Goal: Task Accomplishment & Management: Use online tool/utility

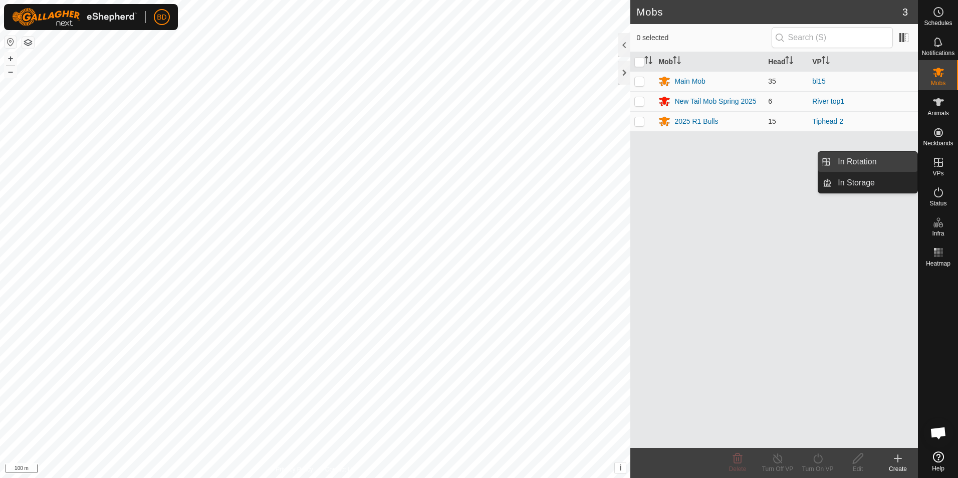
click at [870, 163] on link "In Rotation" at bounding box center [874, 162] width 86 height 20
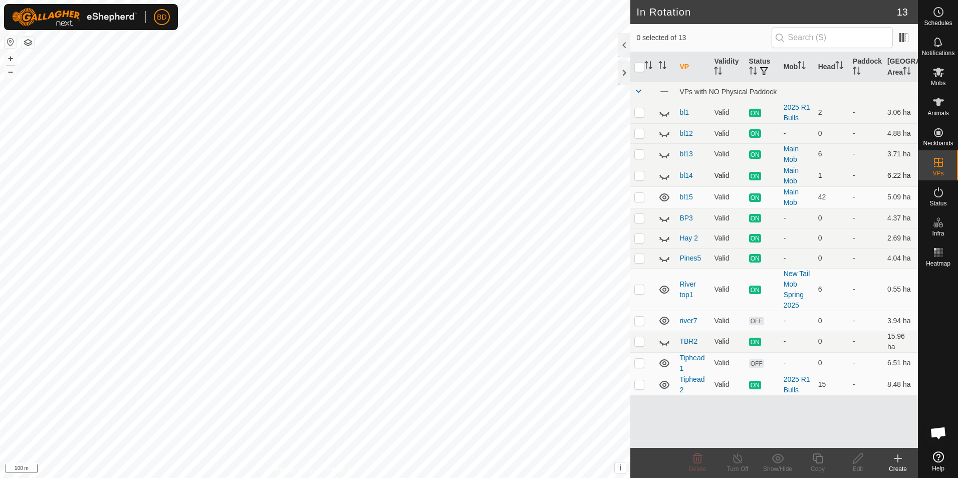
checkbox input "true"
click at [821, 460] on icon at bounding box center [817, 458] width 13 height 12
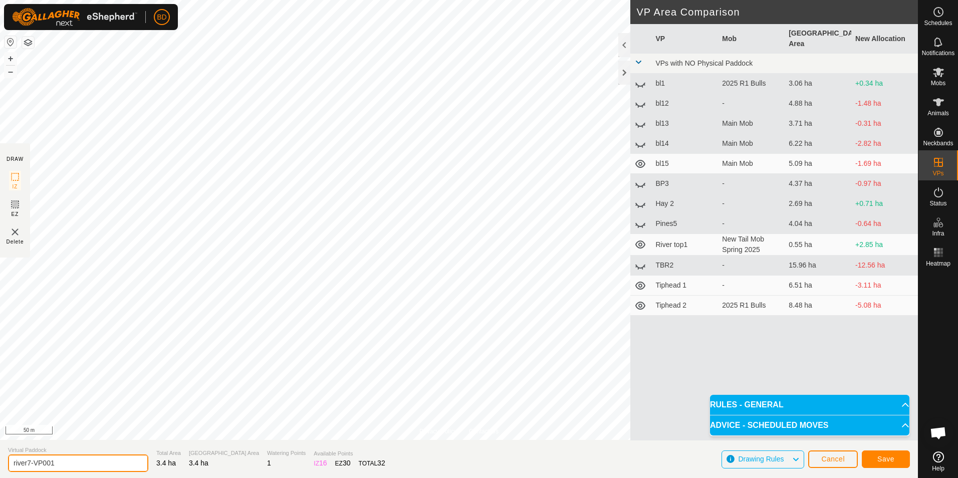
drag, startPoint x: 66, startPoint y: 460, endPoint x: 6, endPoint y: 466, distance: 60.4
click at [6, 466] on section "Virtual Paddock river7-VP001 Total Area 3.4 ha Grazing Area 3.4 ha Watering Poi…" at bounding box center [459, 459] width 918 height 38
type input "Yards1"
click at [881, 461] on span "Save" at bounding box center [885, 459] width 17 height 8
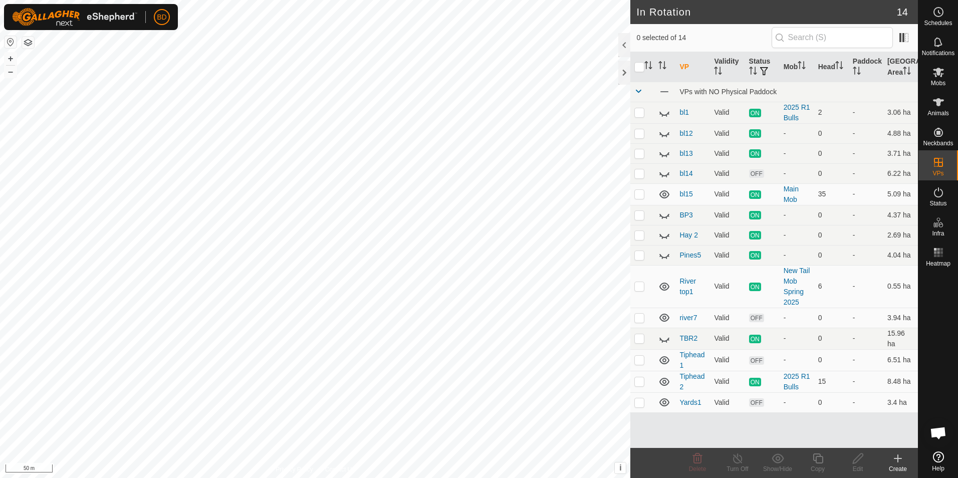
checkbox input "true"
checkbox input "false"
click at [698, 457] on icon at bounding box center [697, 458] width 12 height 12
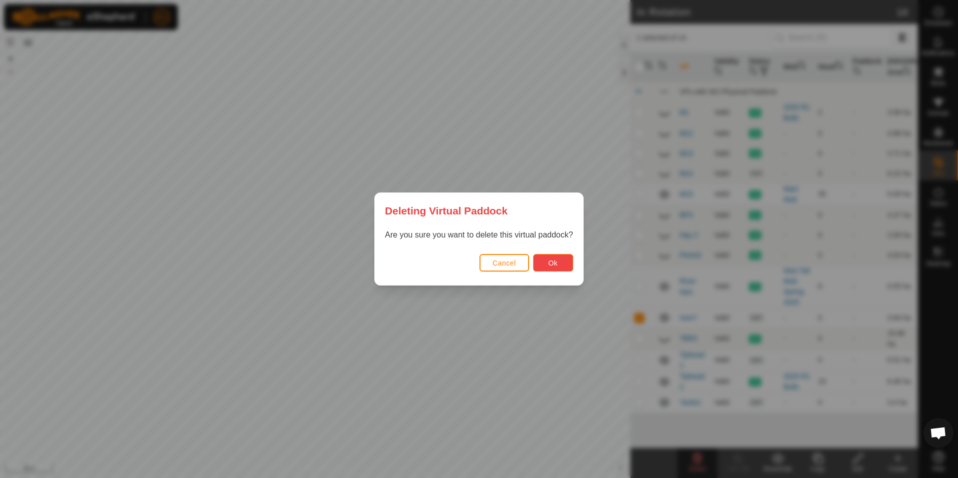
click at [553, 265] on span "Ok" at bounding box center [553, 263] width 10 height 8
checkbox input "false"
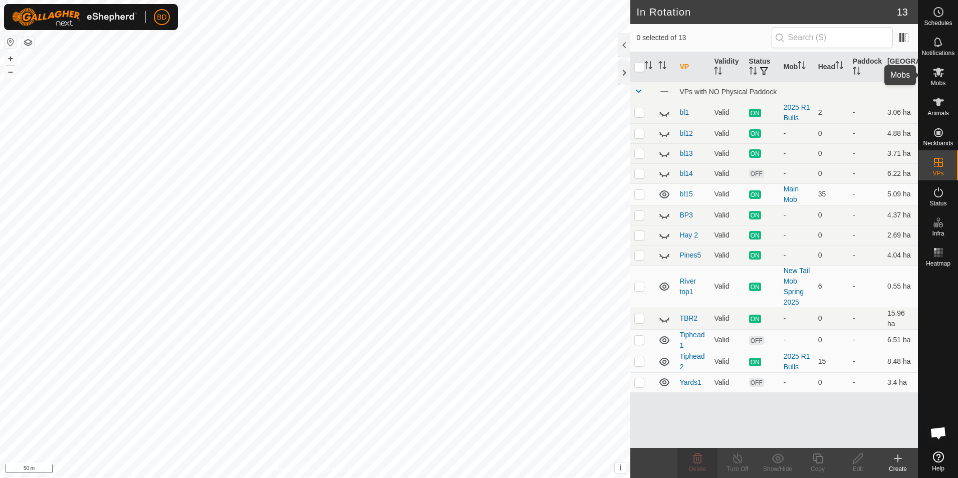
click at [937, 72] on icon at bounding box center [938, 73] width 11 height 10
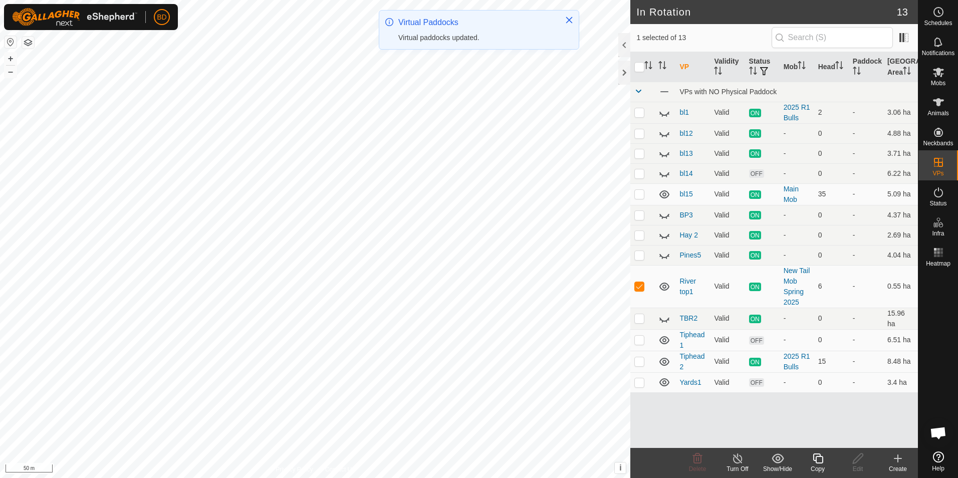
click at [738, 461] on icon at bounding box center [737, 458] width 13 height 12
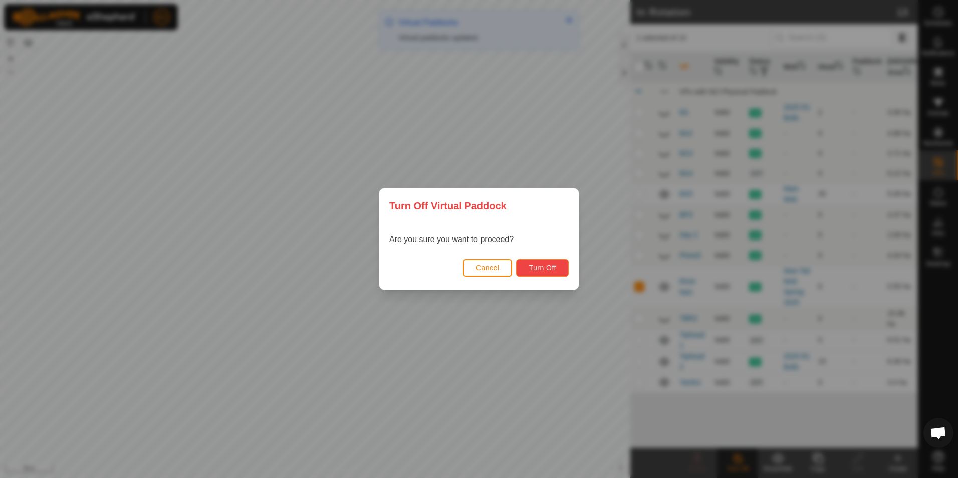
click at [548, 267] on span "Turn Off" at bounding box center [542, 267] width 28 height 8
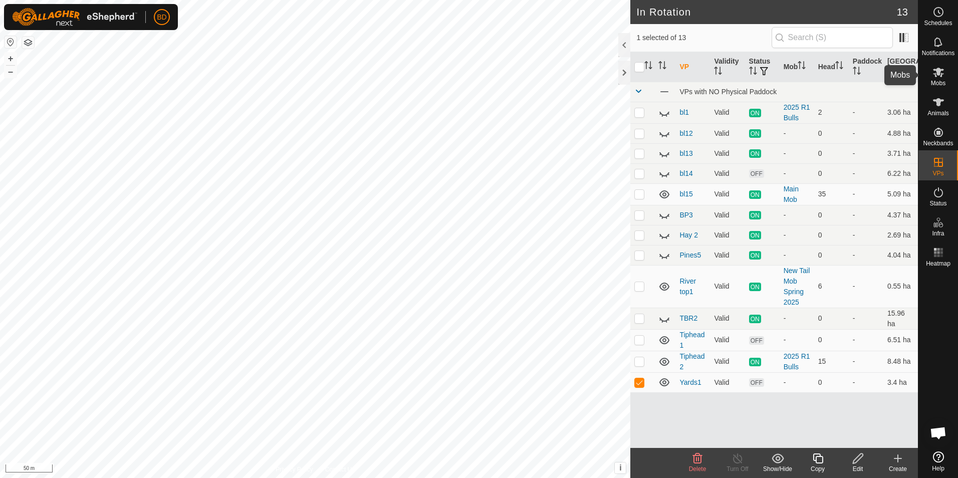
click at [940, 78] on icon at bounding box center [938, 72] width 12 height 12
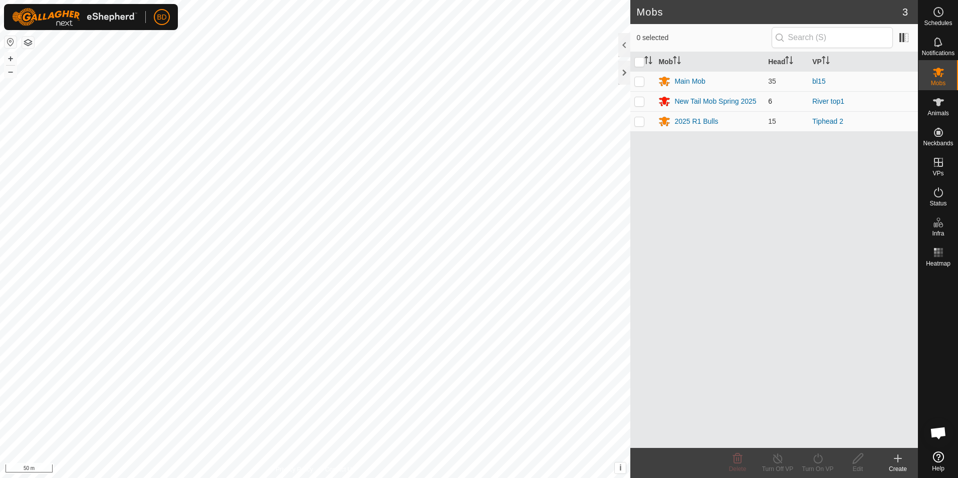
click at [642, 101] on p-checkbox at bounding box center [639, 101] width 10 height 8
checkbox input "true"
click at [819, 462] on icon at bounding box center [817, 458] width 13 height 12
click link "Now"
click icon "dropdown trigger"
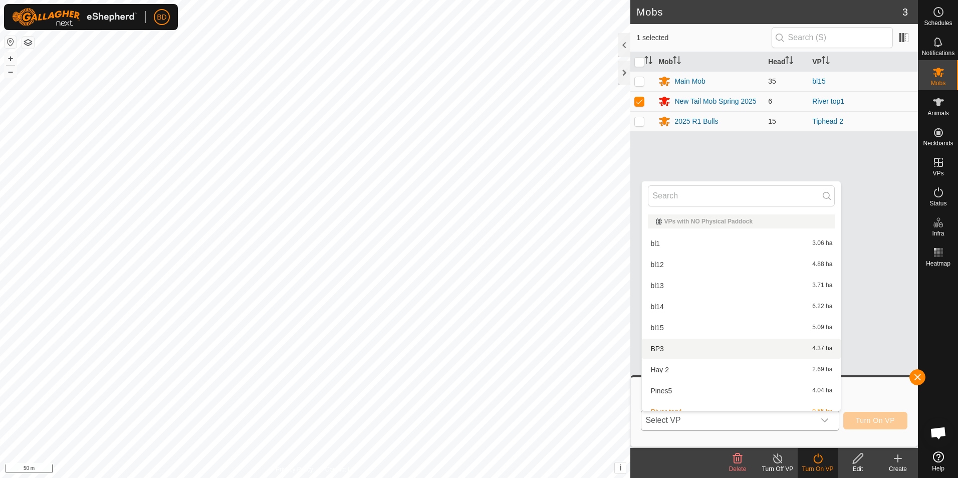
scroll to position [95, 0]
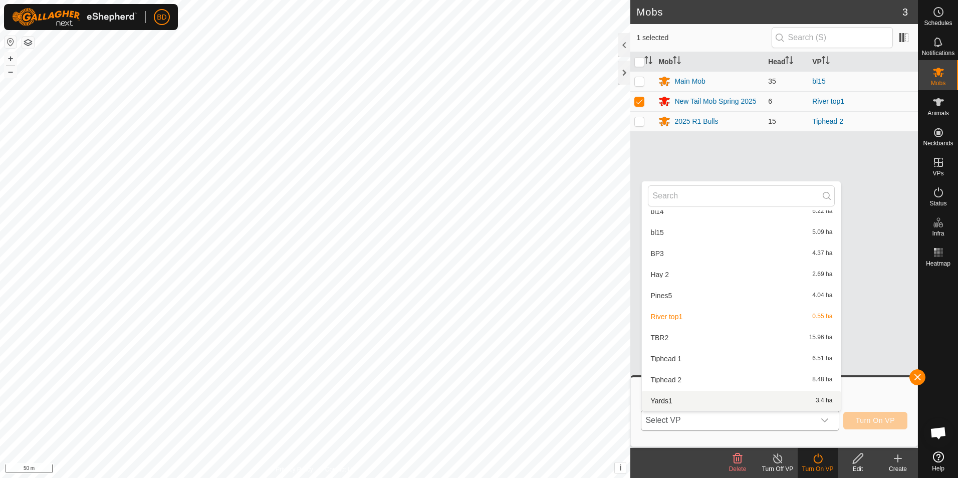
click at [687, 399] on li "Yards1 3.4 ha" at bounding box center [741, 401] width 199 height 20
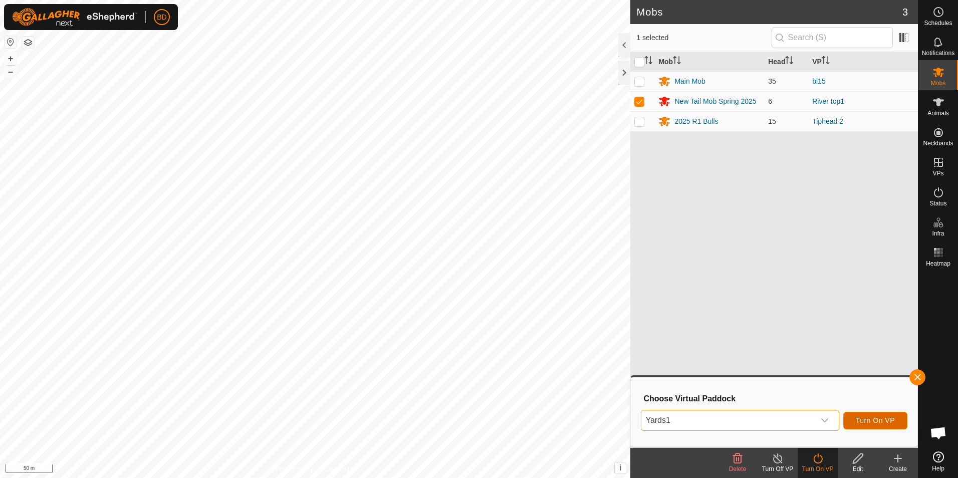
click at [884, 422] on span "Turn On VP" at bounding box center [874, 420] width 39 height 8
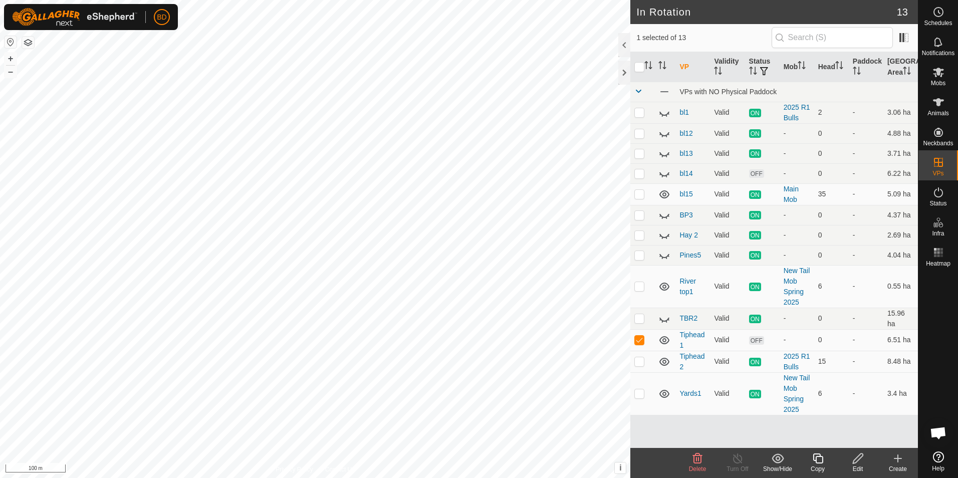
click at [697, 459] on icon at bounding box center [698, 458] width 10 height 10
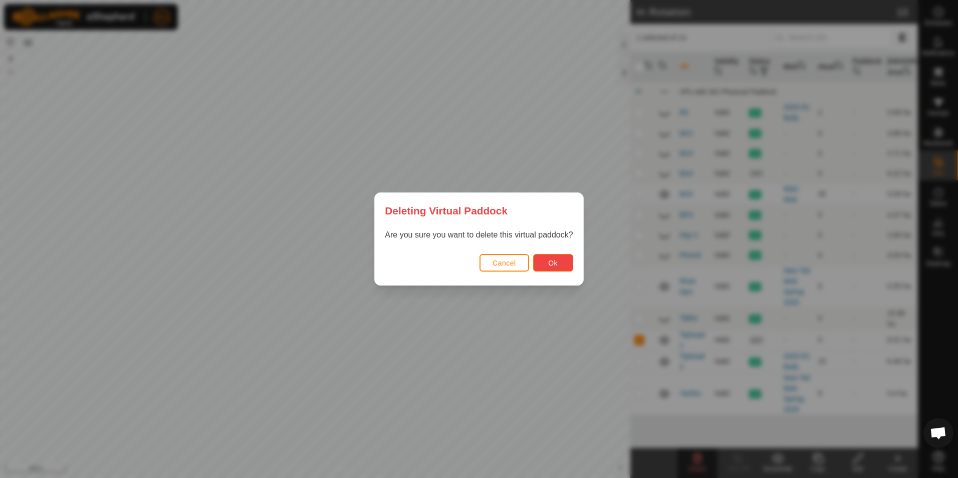
click at [556, 262] on span "Ok" at bounding box center [553, 263] width 10 height 8
checkbox input "false"
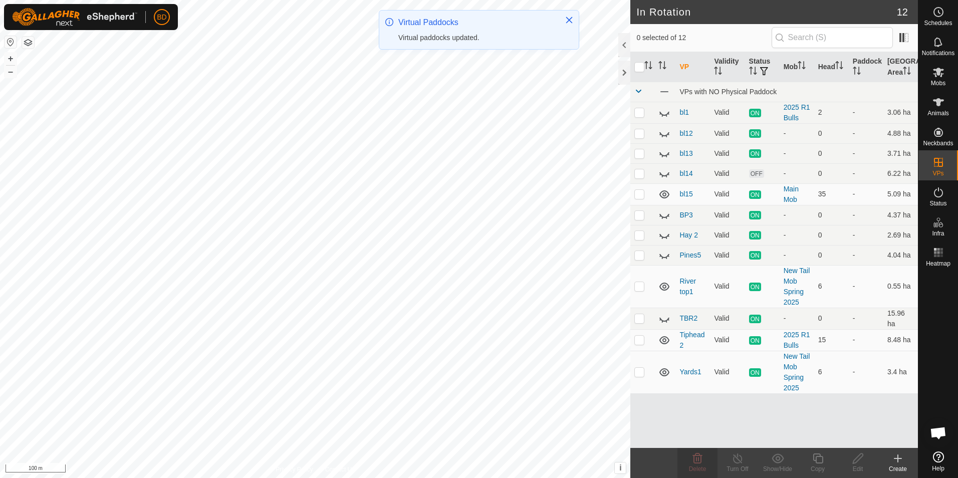
checkbox input "true"
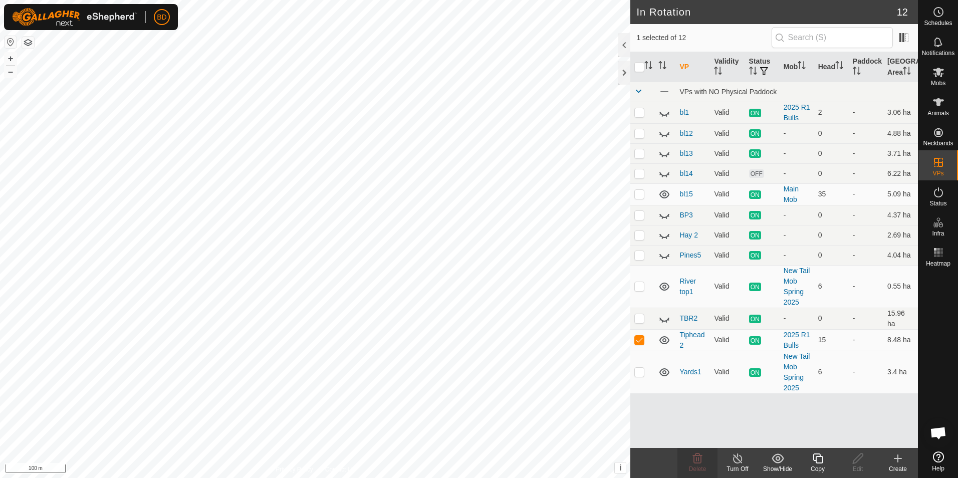
click at [818, 461] on icon at bounding box center [817, 458] width 13 height 12
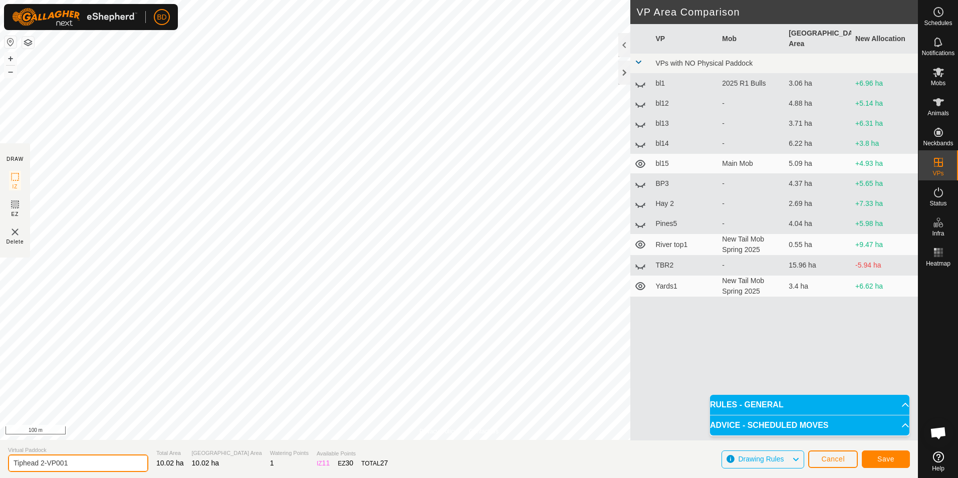
drag, startPoint x: 83, startPoint y: 462, endPoint x: 41, endPoint y: 460, distance: 42.1
click at [41, 460] on input "Tiphead 2-VP001" at bounding box center [78, 463] width 140 height 18
type input "Tiphead 3"
click at [880, 459] on span "Save" at bounding box center [885, 459] width 17 height 8
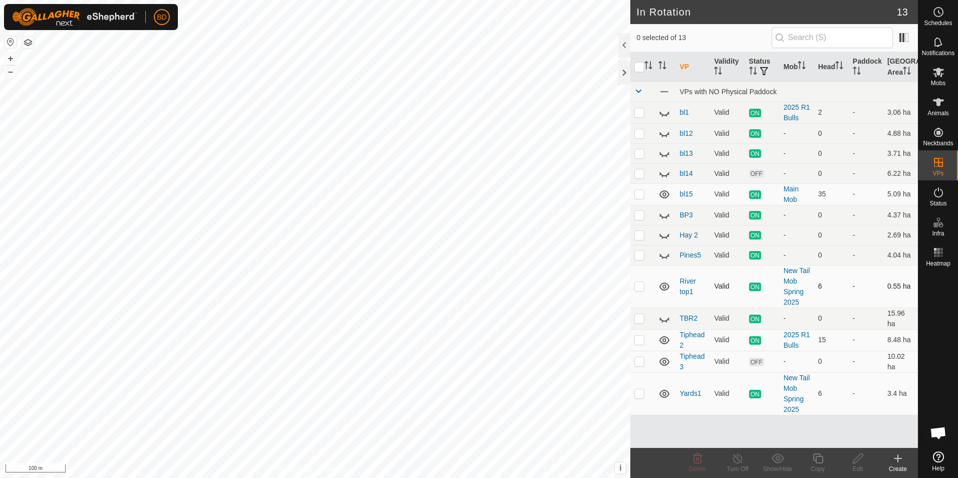
checkbox input "true"
click at [738, 463] on icon at bounding box center [737, 458] width 9 height 10
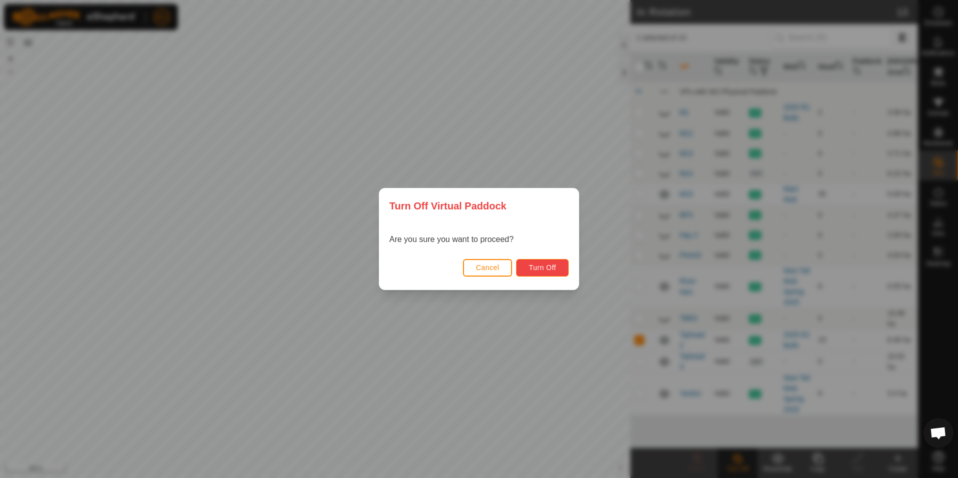
click at [534, 265] on span "Turn Off" at bounding box center [542, 267] width 28 height 8
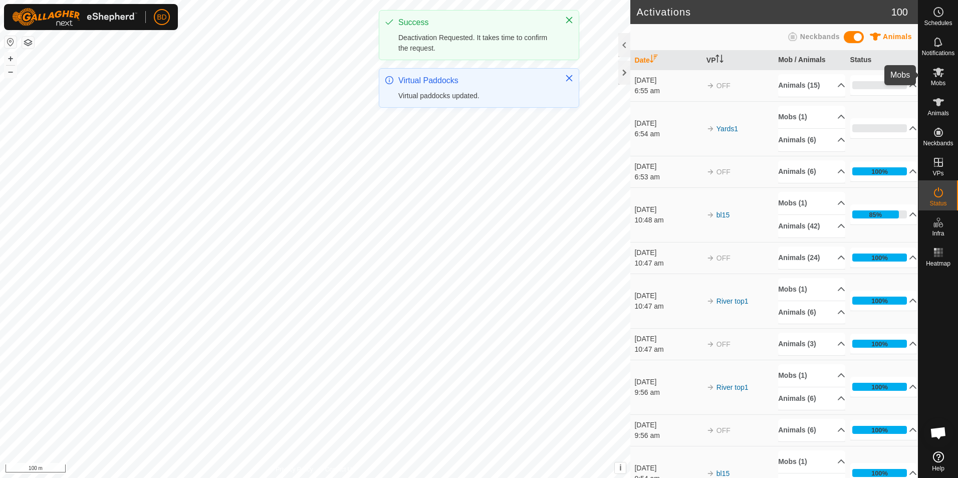
click at [940, 78] on icon at bounding box center [938, 72] width 12 height 12
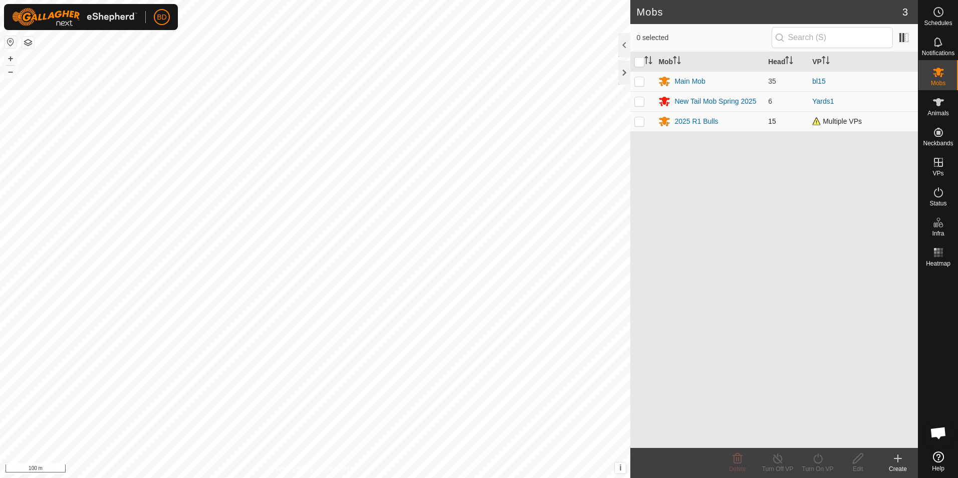
click at [640, 121] on p-checkbox at bounding box center [639, 121] width 10 height 8
checkbox input "true"
click at [819, 459] on icon at bounding box center [817, 458] width 13 height 12
click at [828, 440] on link "Now" at bounding box center [847, 436] width 99 height 20
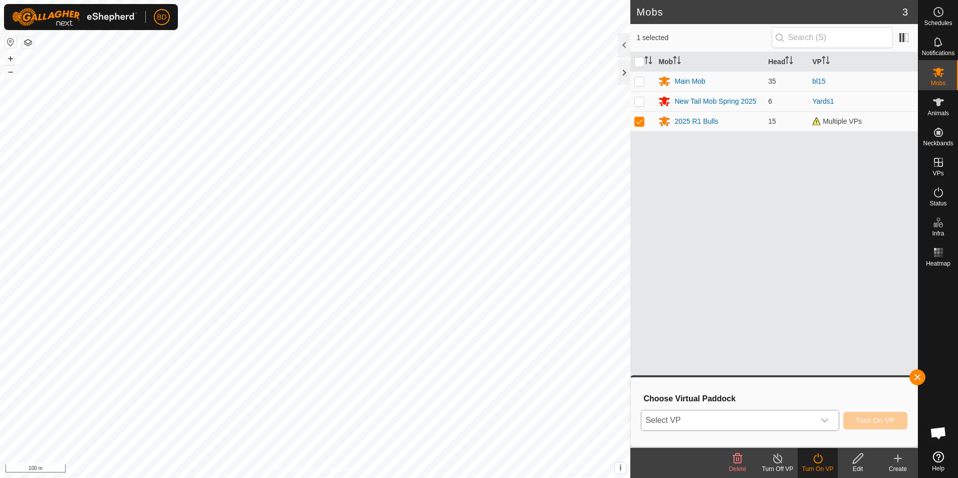
click at [828, 420] on icon "dropdown trigger" at bounding box center [824, 420] width 8 height 8
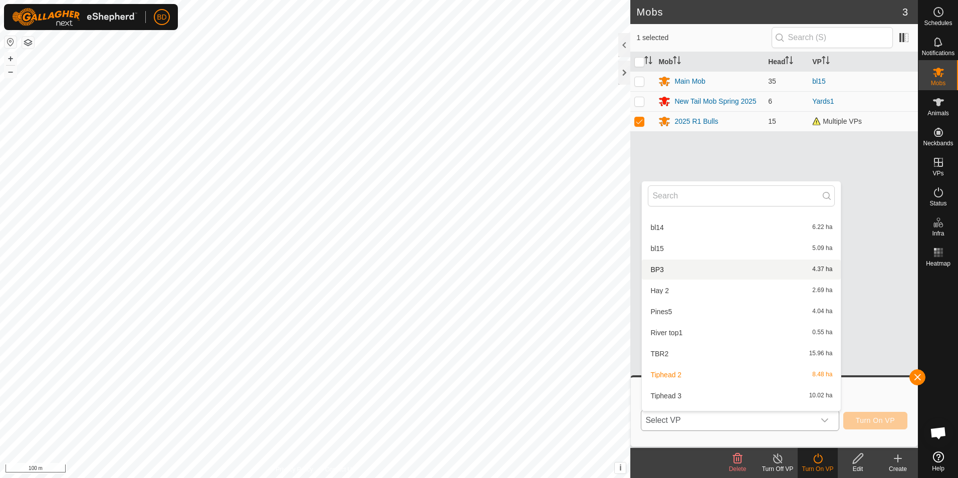
scroll to position [95, 0]
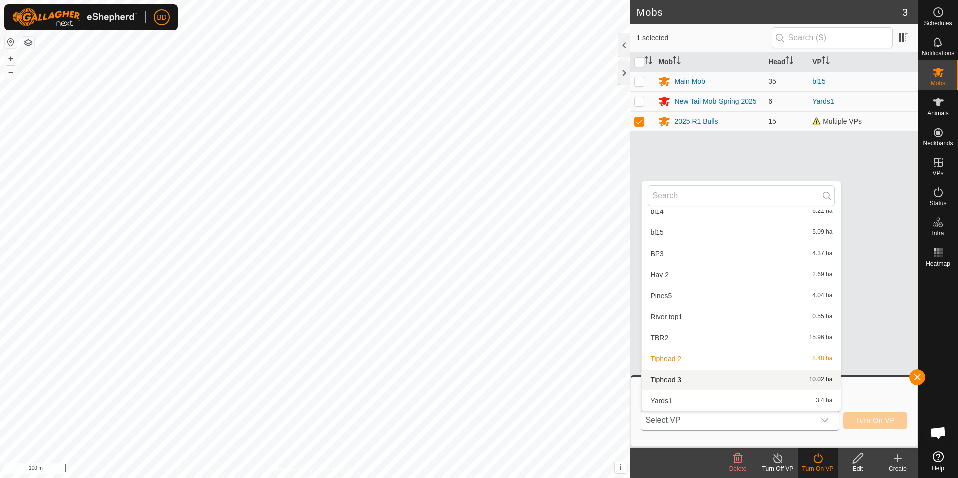
click at [679, 380] on li "Tiphead 3 10.02 ha" at bounding box center [741, 380] width 199 height 20
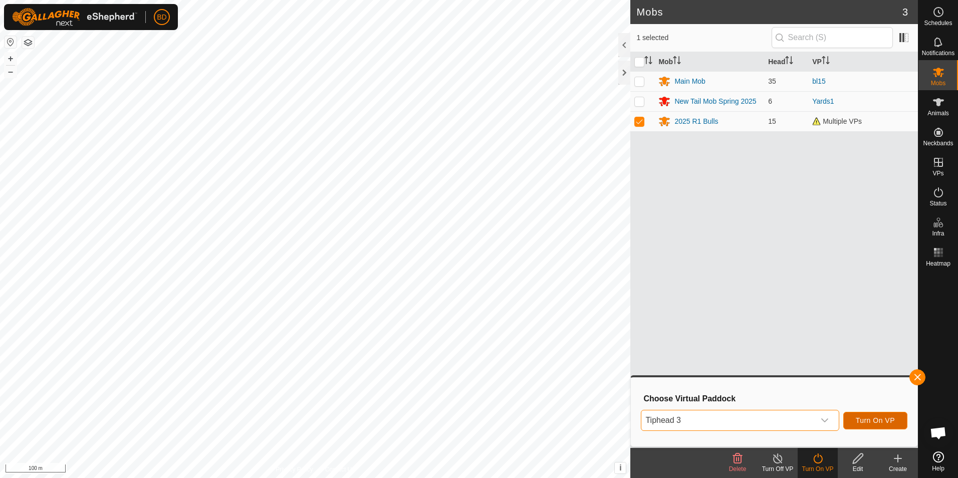
click at [869, 421] on span "Turn On VP" at bounding box center [874, 420] width 39 height 8
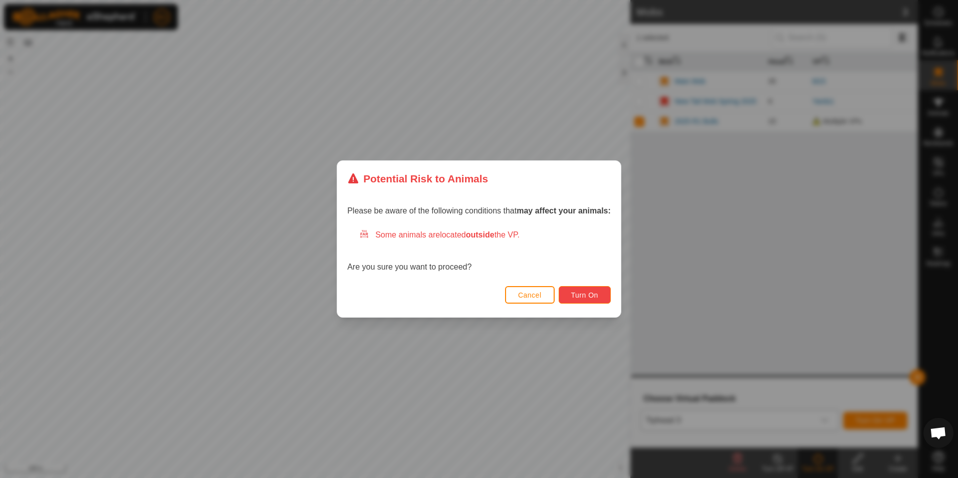
click at [589, 294] on span "Turn On" at bounding box center [584, 295] width 27 height 8
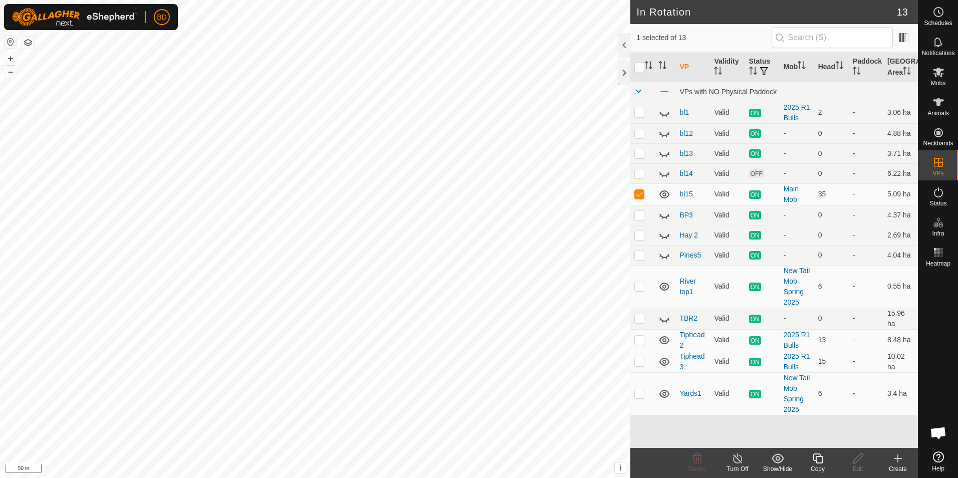
click at [896, 459] on icon at bounding box center [897, 458] width 12 height 12
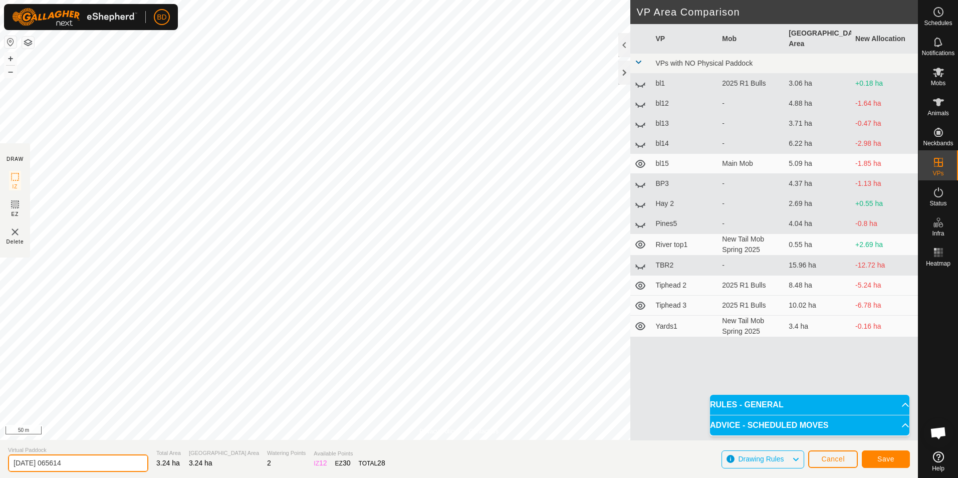
drag, startPoint x: 79, startPoint y: 463, endPoint x: 0, endPoint y: 468, distance: 79.3
click at [0, 468] on html "BD Schedules Notifications Mobs Animals Neckbands VPs Status Infra Heatmap Help…" at bounding box center [479, 239] width 958 height 478
type input "BY1"
click at [894, 458] on button "Save" at bounding box center [885, 459] width 48 height 18
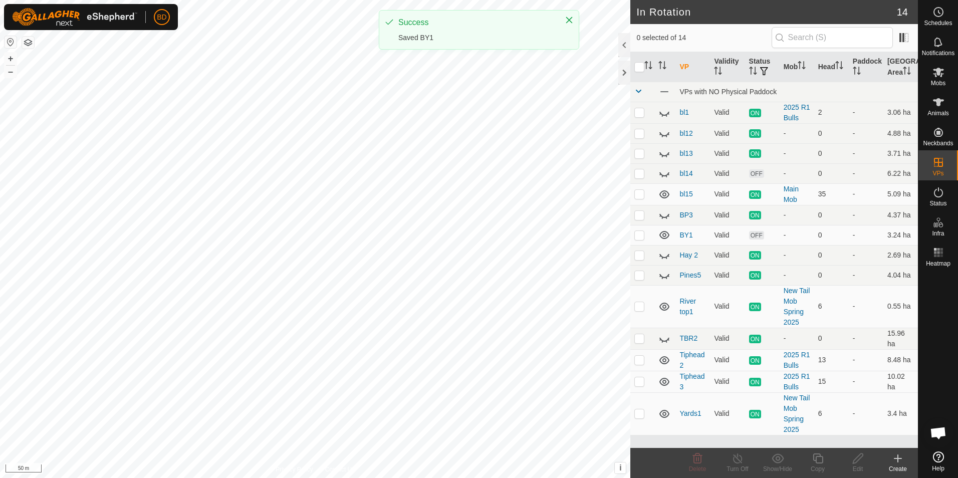
checkbox input "true"
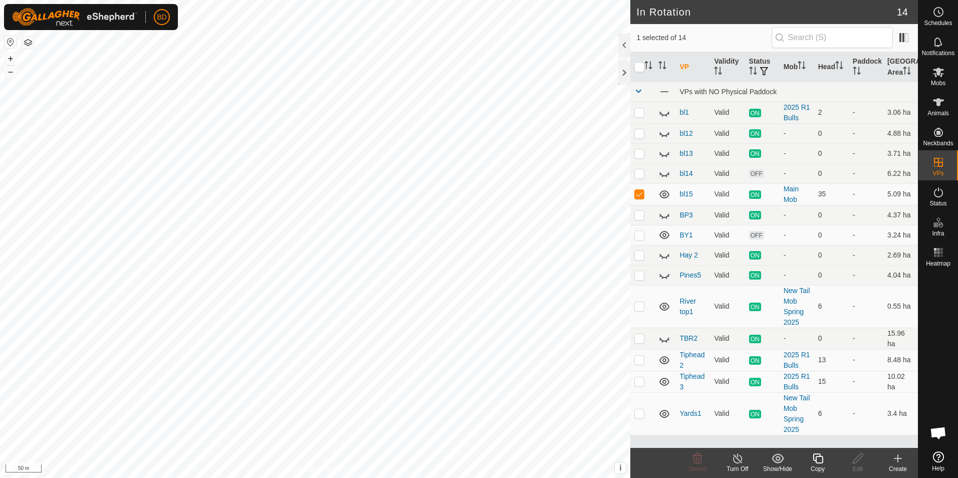
click at [739, 464] on icon at bounding box center [737, 458] width 13 height 12
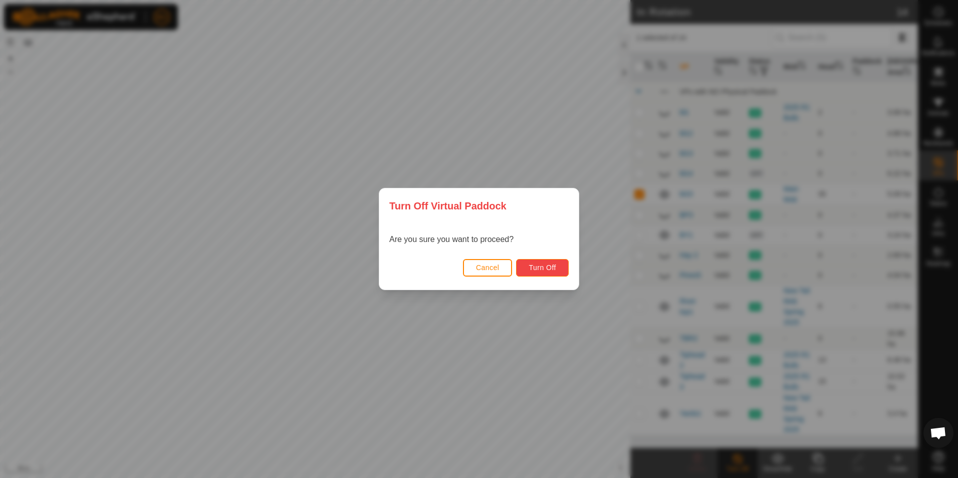
click at [548, 269] on span "Turn Off" at bounding box center [542, 267] width 28 height 8
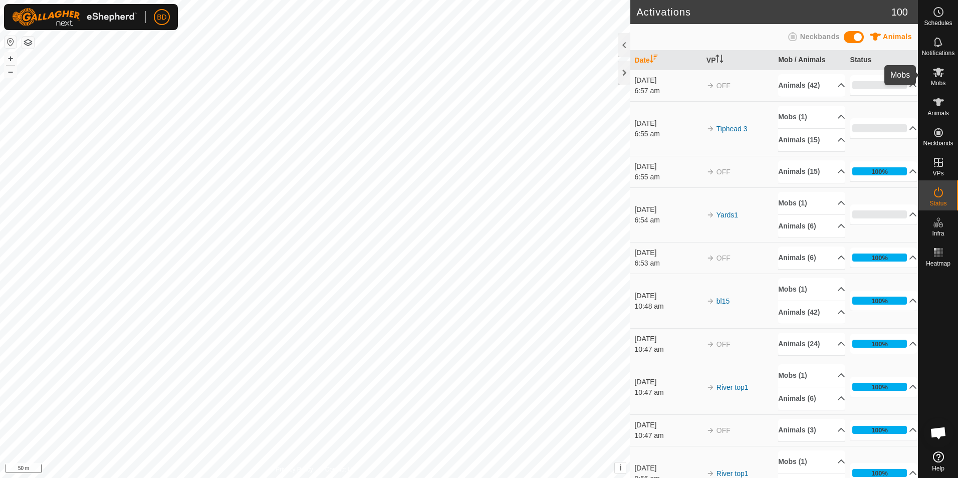
click at [939, 74] on icon at bounding box center [938, 73] width 11 height 10
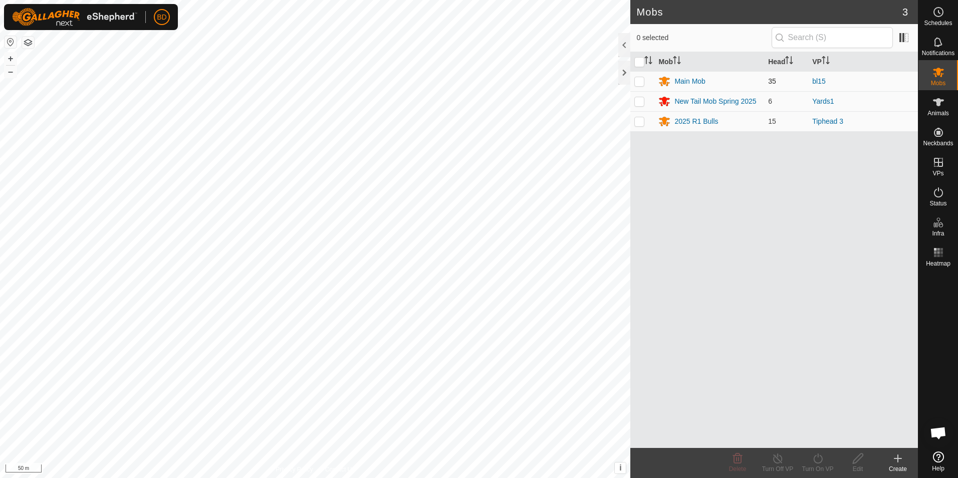
click at [640, 82] on p-checkbox at bounding box center [639, 81] width 10 height 8
checkbox input "true"
click at [819, 464] on div "Turn On VP" at bounding box center [817, 463] width 40 height 30
drag, startPoint x: 819, startPoint y: 464, endPoint x: 820, endPoint y: 435, distance: 28.6
click at [820, 435] on link "Now" at bounding box center [847, 436] width 99 height 20
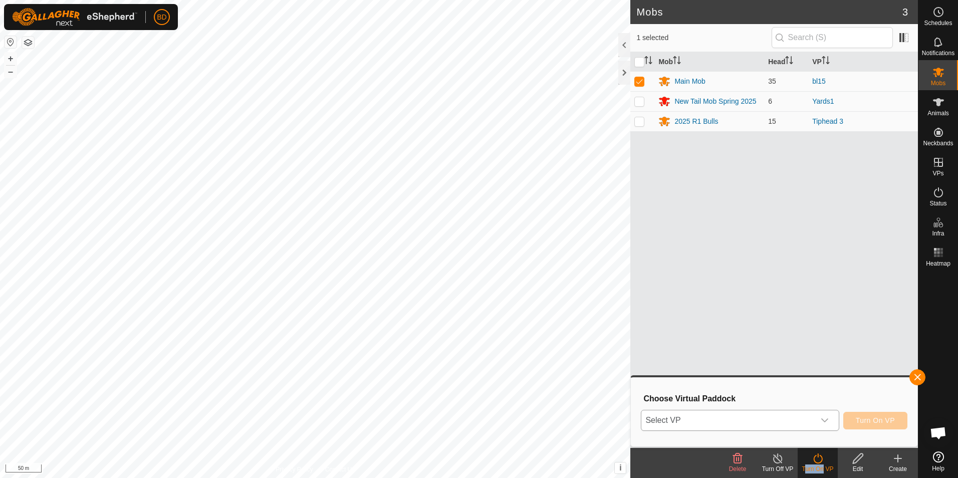
click at [827, 424] on icon "dropdown trigger" at bounding box center [824, 420] width 8 height 8
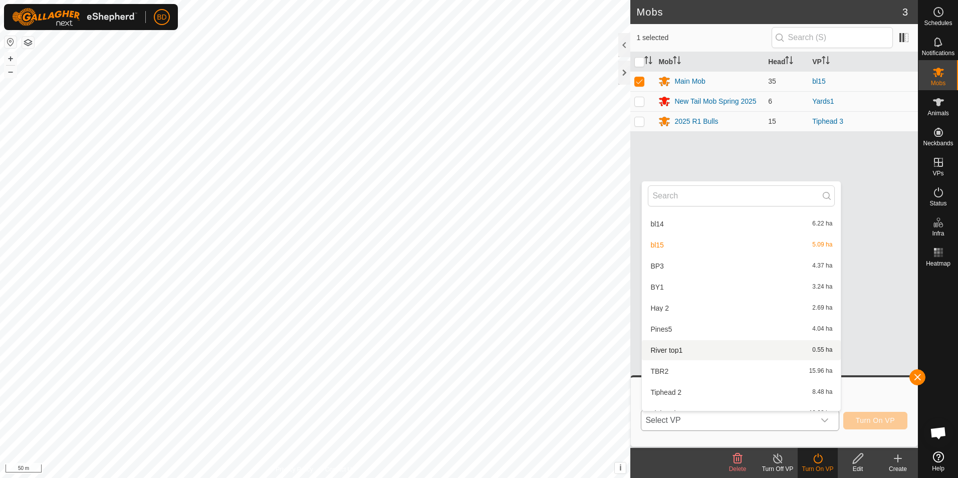
scroll to position [116, 0]
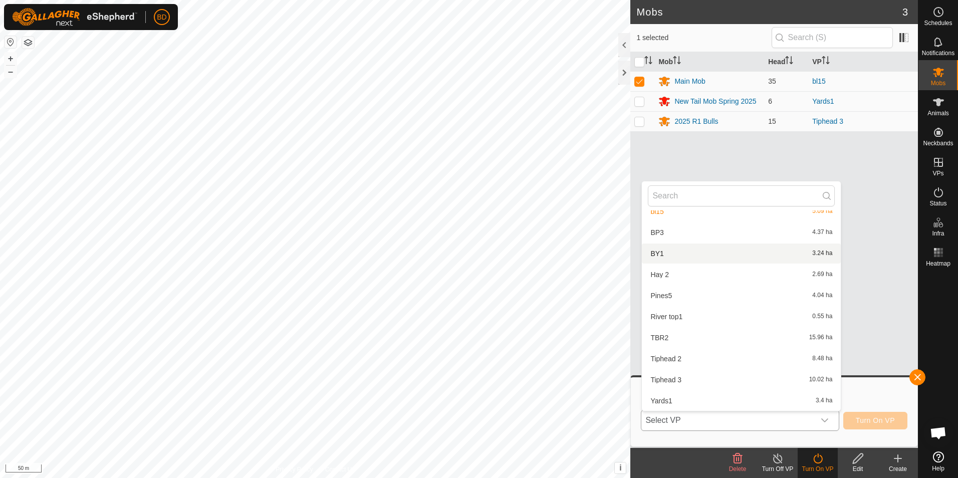
click at [685, 249] on li "BY1 3.24 ha" at bounding box center [741, 253] width 199 height 20
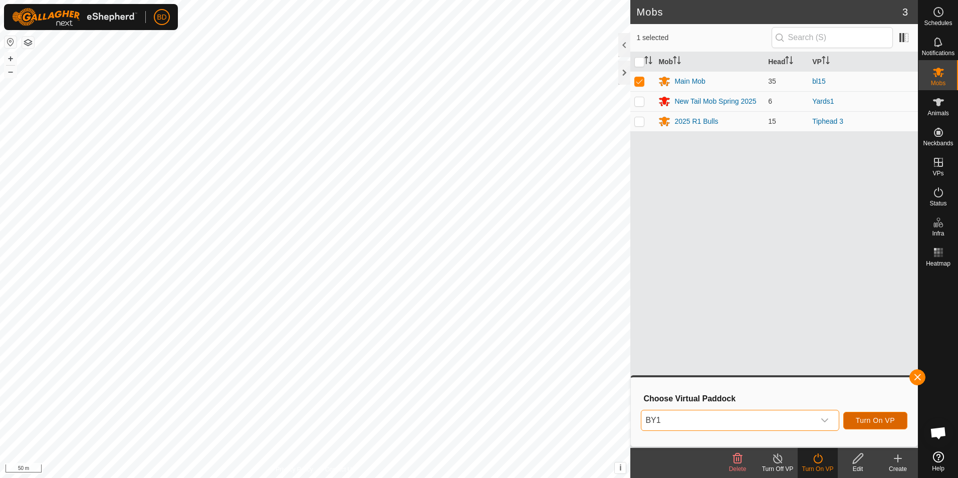
click at [887, 420] on span "Turn On VP" at bounding box center [874, 420] width 39 height 8
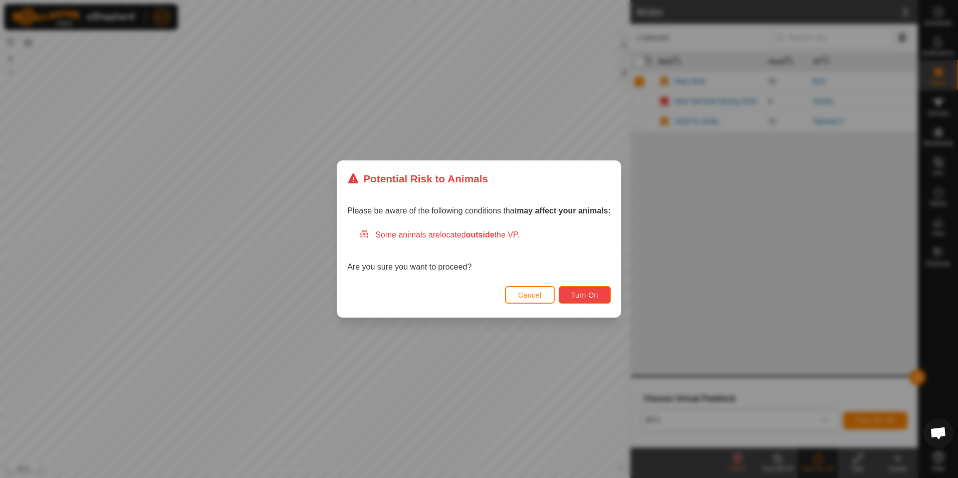
click at [584, 295] on span "Turn On" at bounding box center [584, 295] width 27 height 8
